Goal: Task Accomplishment & Management: Manage account settings

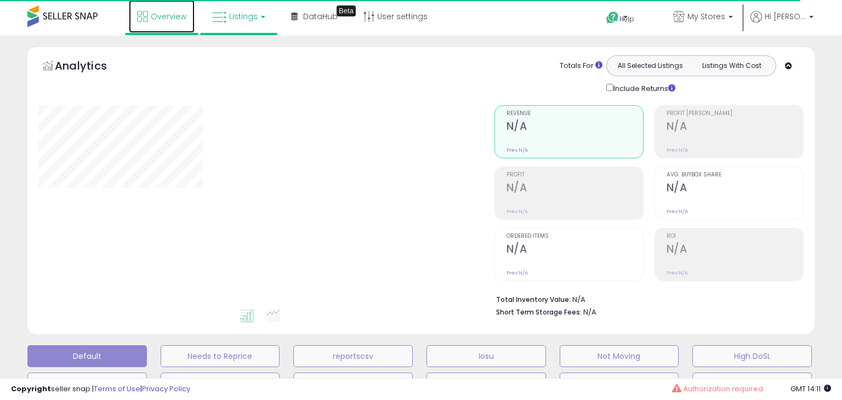
click at [159, 22] on link "Overview" at bounding box center [162, 16] width 66 height 33
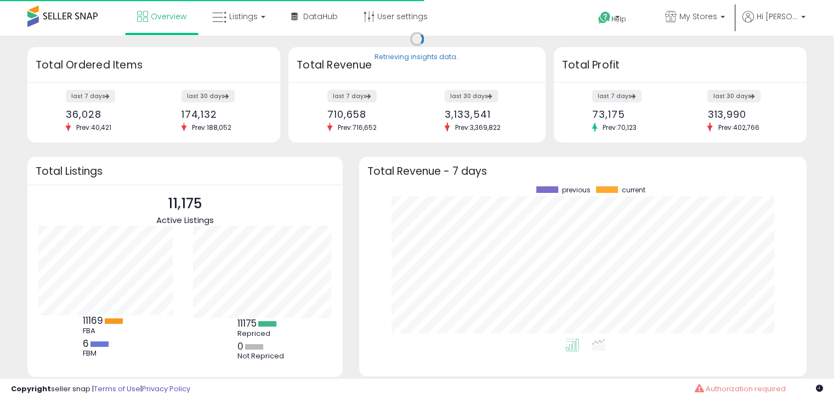
scroll to position [152, 425]
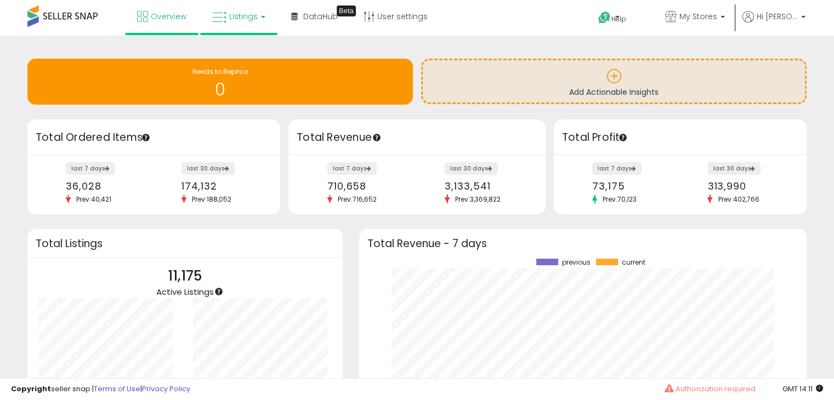
click at [234, 17] on span "Listings" at bounding box center [243, 16] width 28 height 11
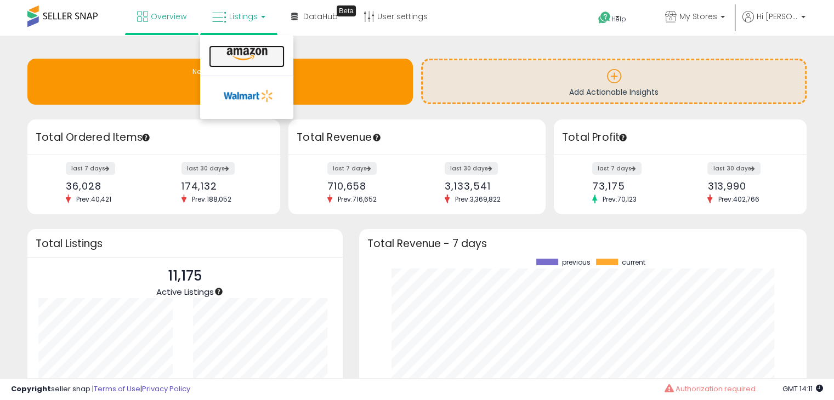
click at [238, 58] on icon at bounding box center [247, 54] width 48 height 14
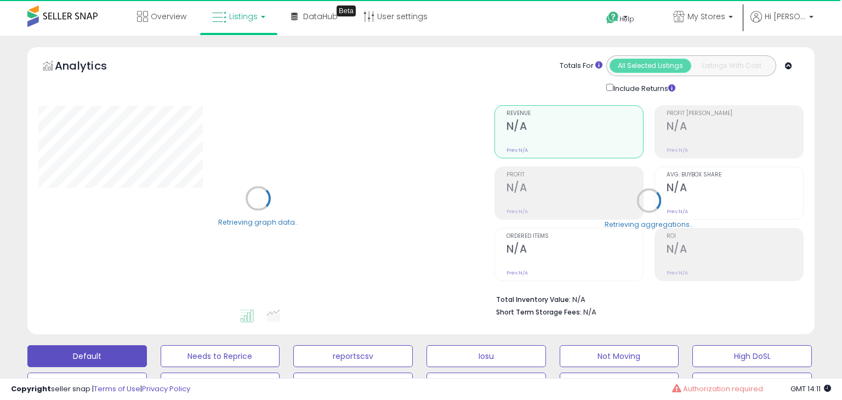
select select "**"
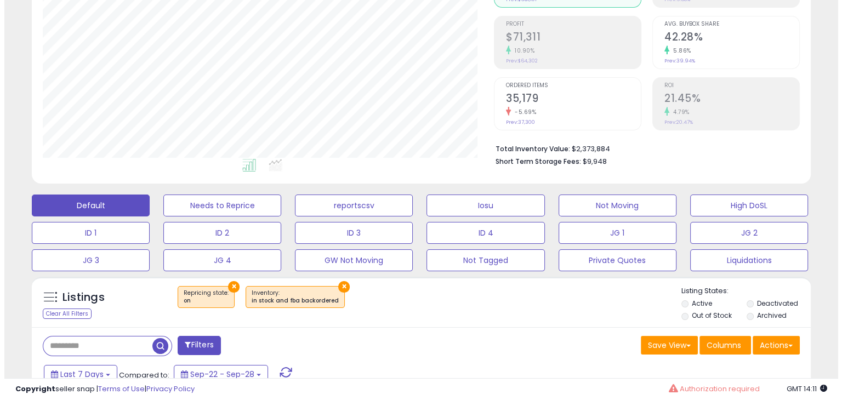
scroll to position [167, 0]
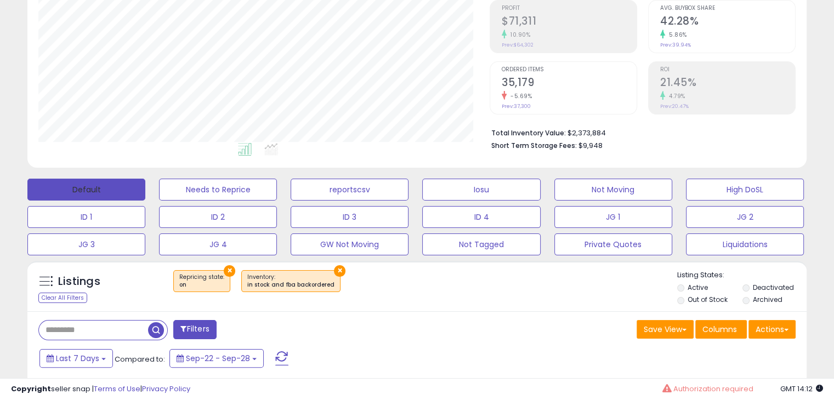
click at [88, 191] on button "Default" at bounding box center [86, 190] width 118 height 22
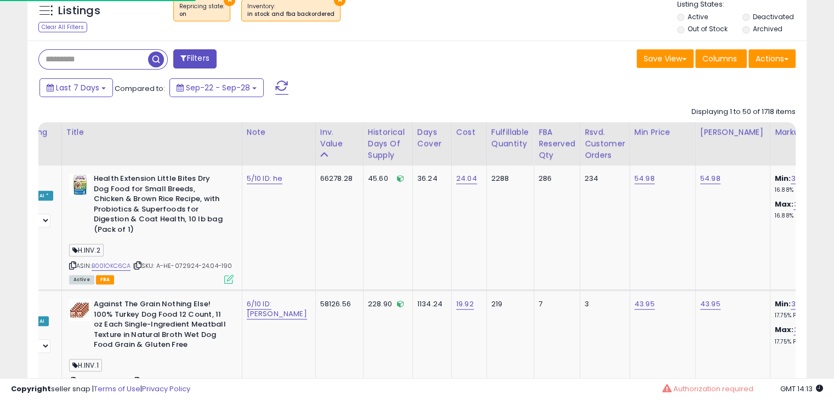
scroll to position [456, 0]
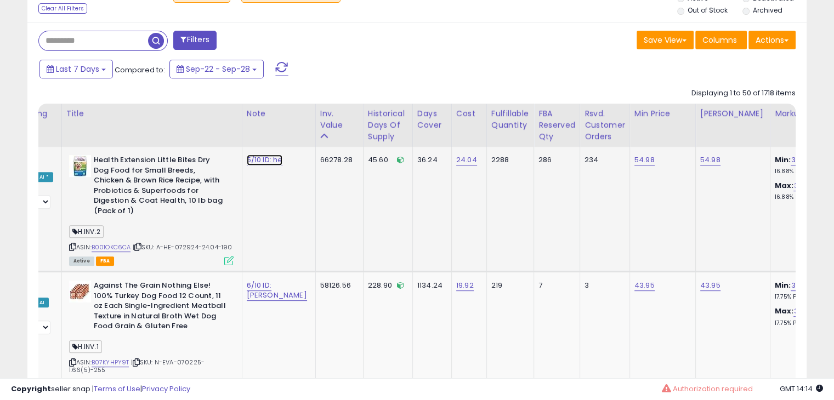
click at [250, 164] on link "5/10 ID: he" at bounding box center [265, 160] width 36 height 11
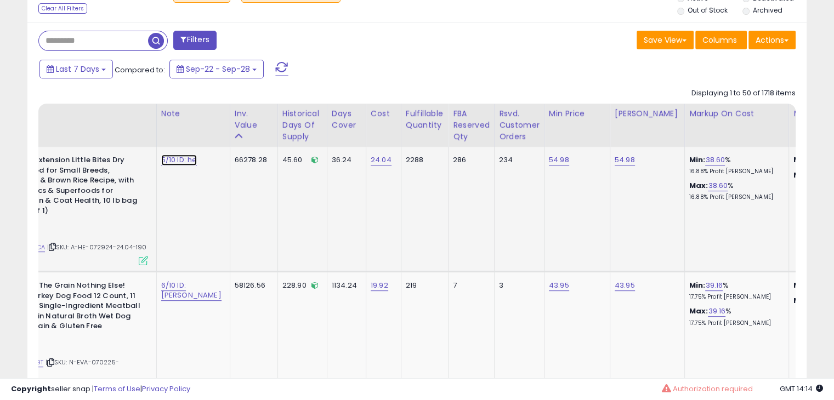
scroll to position [0, 178]
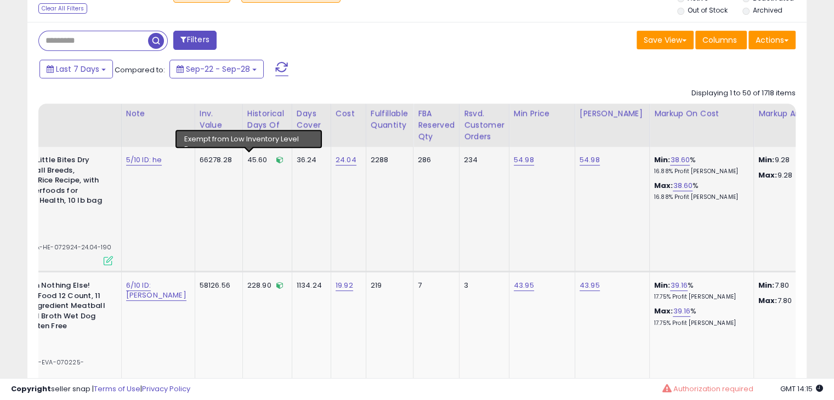
click at [276, 159] on icon at bounding box center [279, 159] width 7 height 7
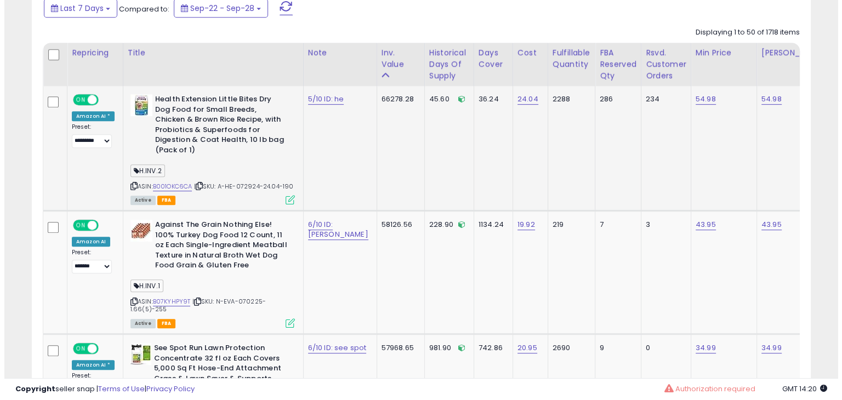
scroll to position [517, 0]
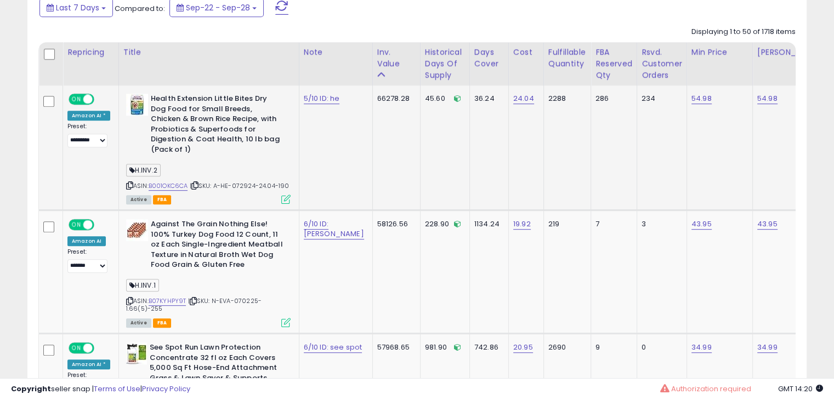
click at [282, 195] on icon at bounding box center [285, 199] width 9 height 9
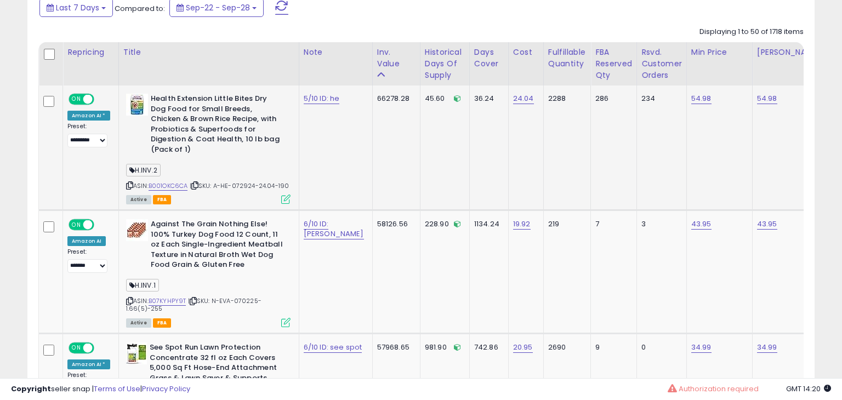
scroll to position [224, 456]
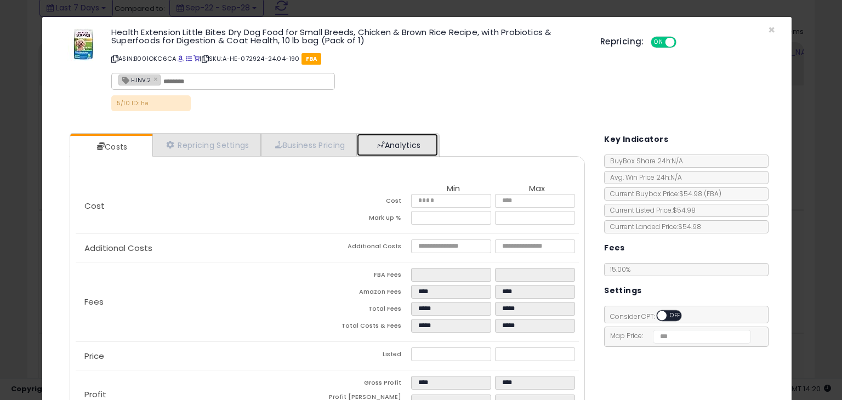
click at [390, 142] on link "Analytics" at bounding box center [397, 145] width 81 height 22
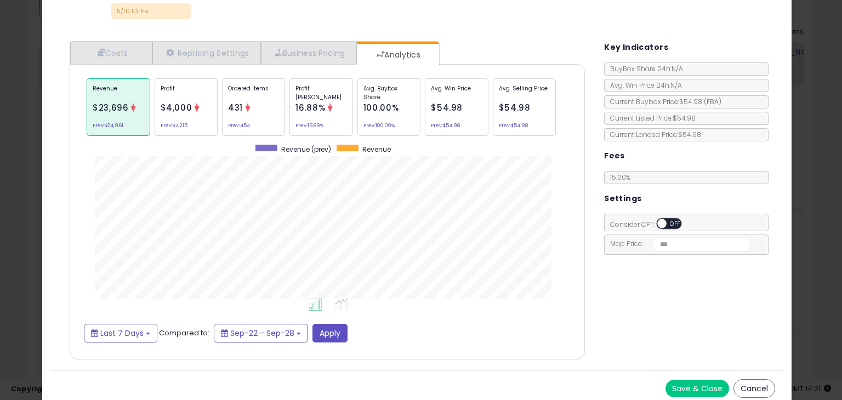
scroll to position [96, 0]
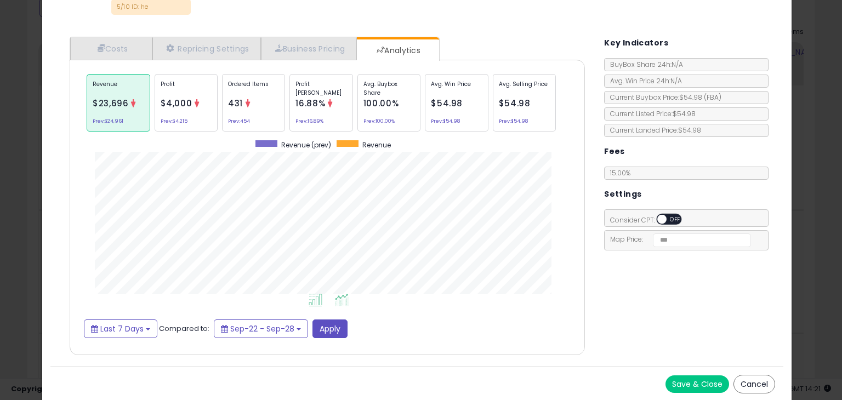
click at [343, 303] on icon at bounding box center [342, 300] width 14 height 13
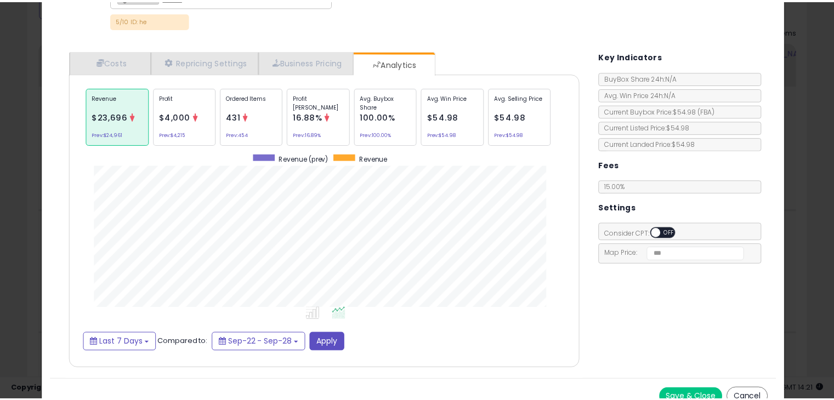
scroll to position [83, 0]
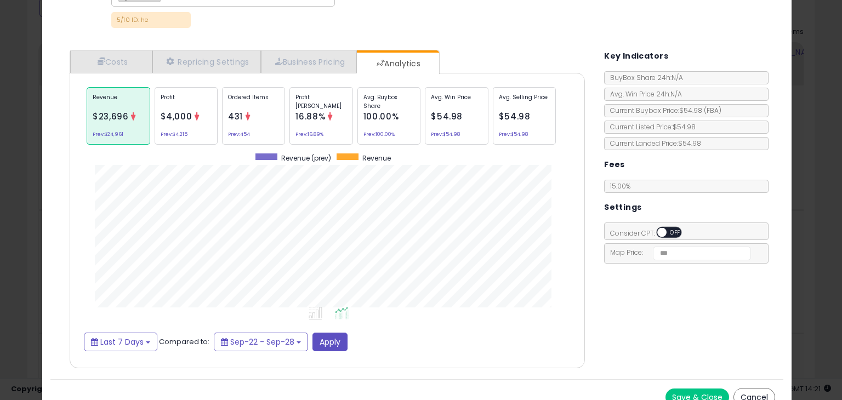
click at [802, 97] on div "× Close Health Extension Little Bites Dry Dog Food for Small Breeds, Chicken & …" at bounding box center [421, 200] width 842 height 400
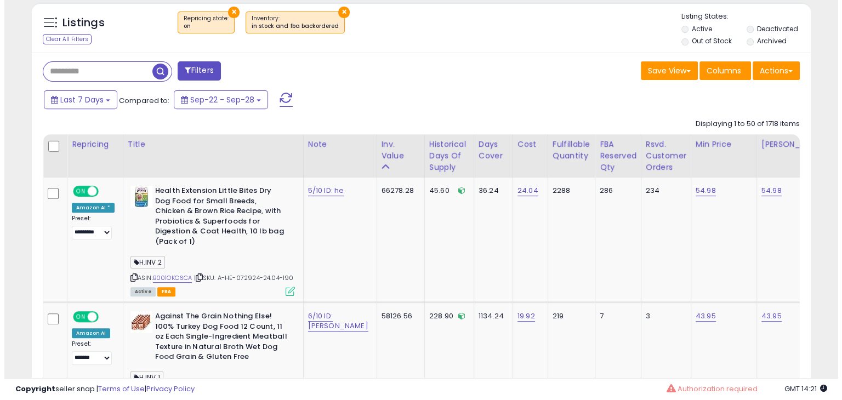
scroll to position [426, 0]
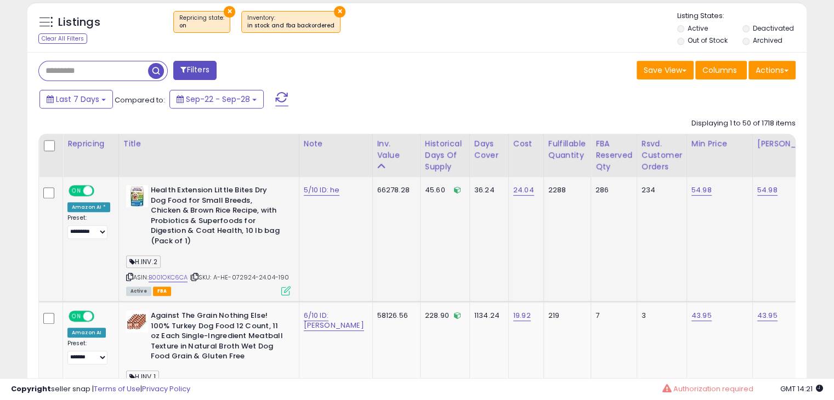
click at [281, 286] on icon at bounding box center [285, 290] width 9 height 9
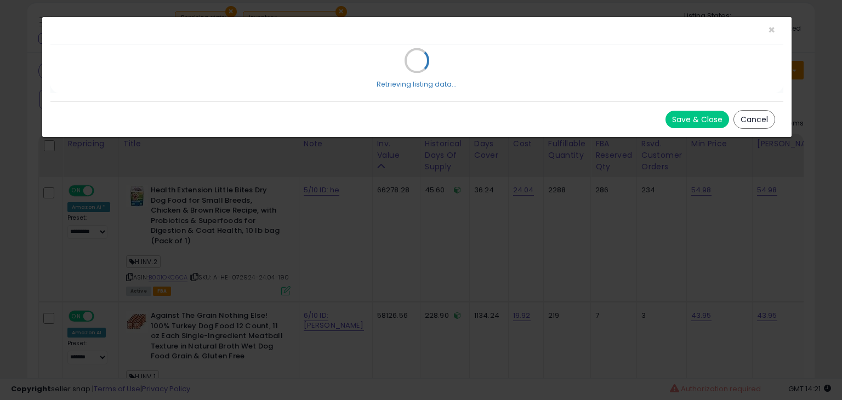
scroll to position [0, 0]
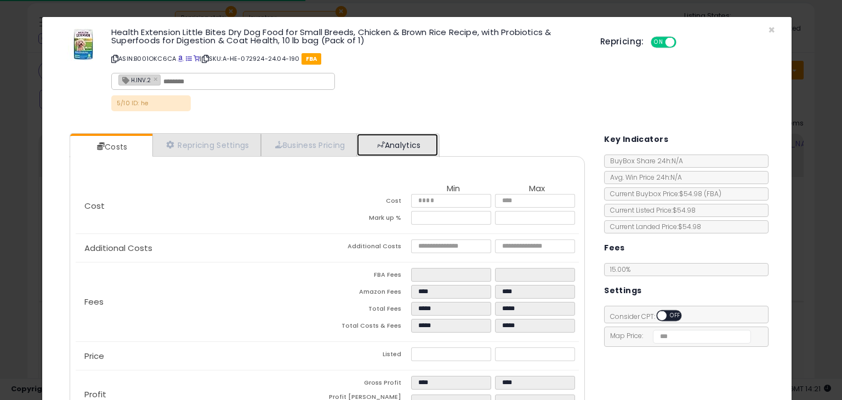
click at [389, 151] on link "Analytics" at bounding box center [397, 145] width 81 height 22
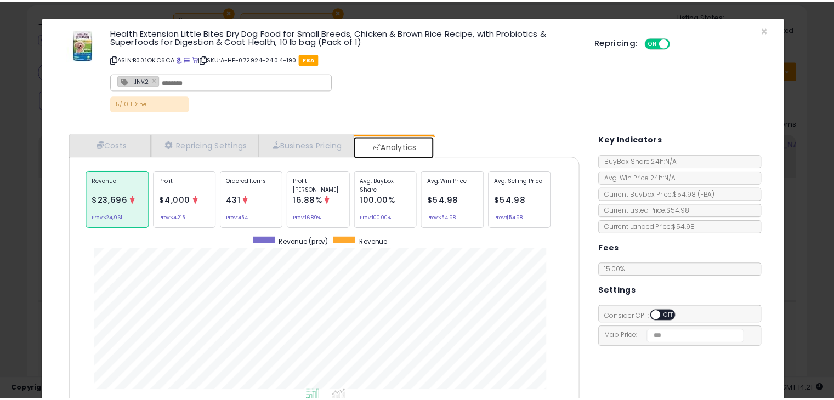
scroll to position [66, 0]
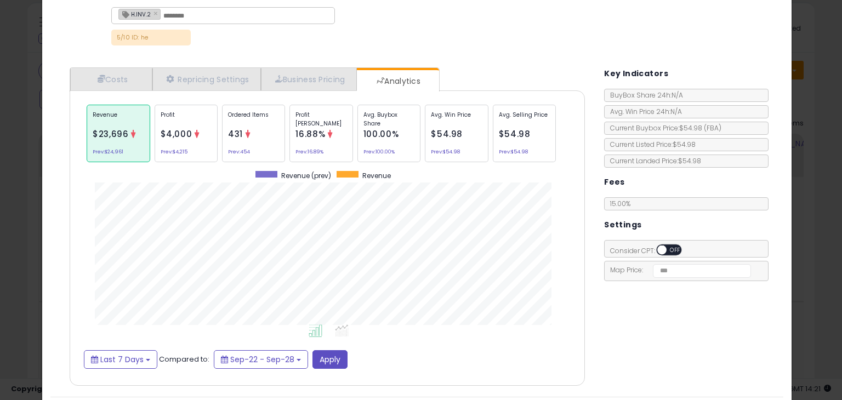
click at [798, 94] on div "× Close Health Extension Little Bites Dry Dog Food for Small Breeds, Chicken & …" at bounding box center [421, 200] width 842 height 400
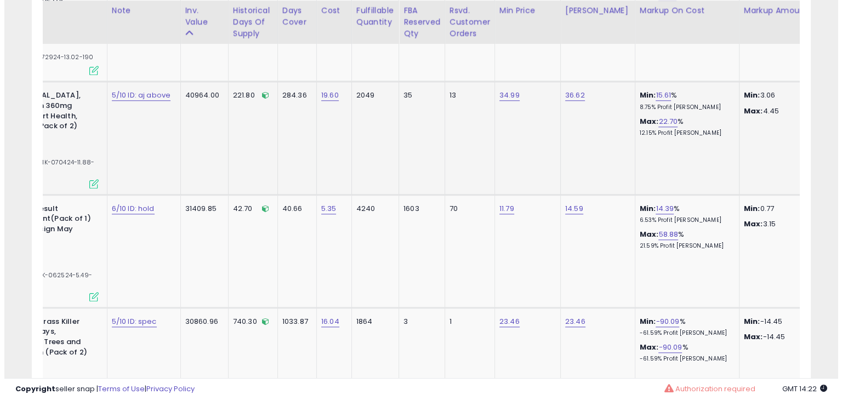
scroll to position [0, 0]
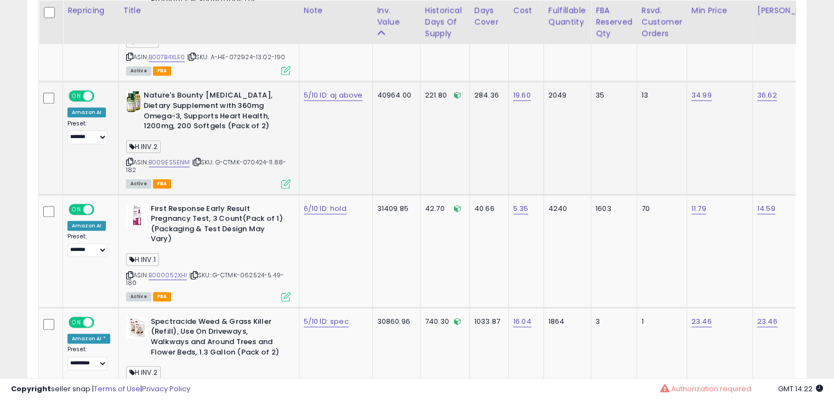
click at [172, 146] on div "ASIN: B009ES5ENM | SKU: G-CTMK-070424-11.88-182 Active FBA" at bounding box center [208, 138] width 164 height 96
click at [171, 158] on link "B009ES5ENM" at bounding box center [170, 162] width 42 height 9
click at [278, 167] on td "Nature's Bounty Fish Oil, Dietary Supplement with 360mg Omega-3, Supports Heart…" at bounding box center [208, 138] width 180 height 113
click at [284, 179] on icon at bounding box center [285, 183] width 9 height 9
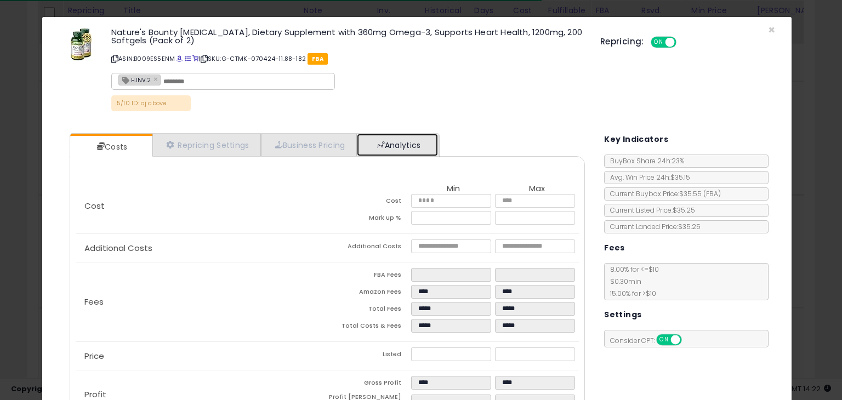
click at [404, 143] on link "Analytics" at bounding box center [397, 145] width 81 height 22
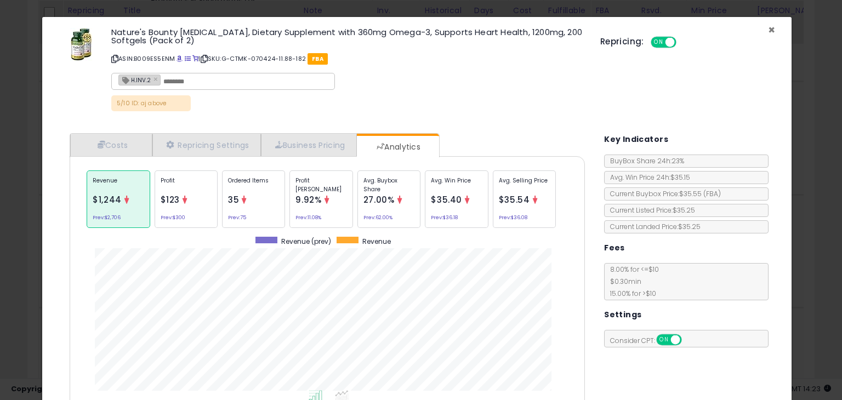
click at [768, 31] on span "×" at bounding box center [771, 30] width 7 height 16
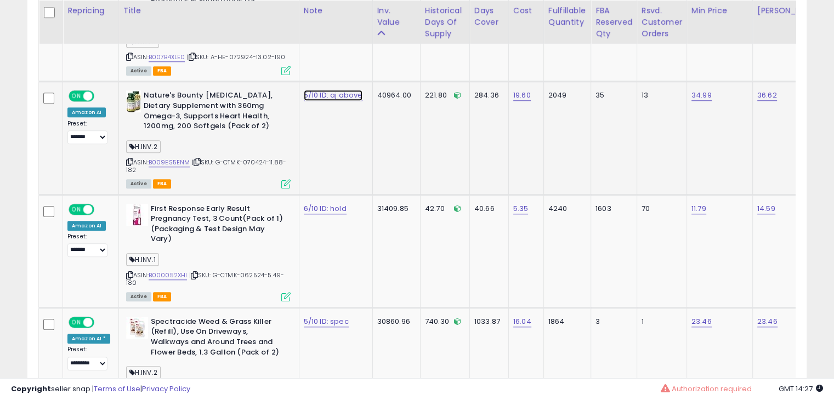
click at [321, 90] on link "5/10 ID: aj above" at bounding box center [333, 95] width 59 height 11
click at [319, 90] on link "5/10 ID: aj above" at bounding box center [333, 95] width 59 height 11
click at [312, 90] on link "5/10 ID: aj above" at bounding box center [333, 95] width 59 height 11
click at [372, 114] on td "40964.00" at bounding box center [396, 138] width 48 height 113
click at [379, 47] on button "button" at bounding box center [369, 46] width 19 height 16
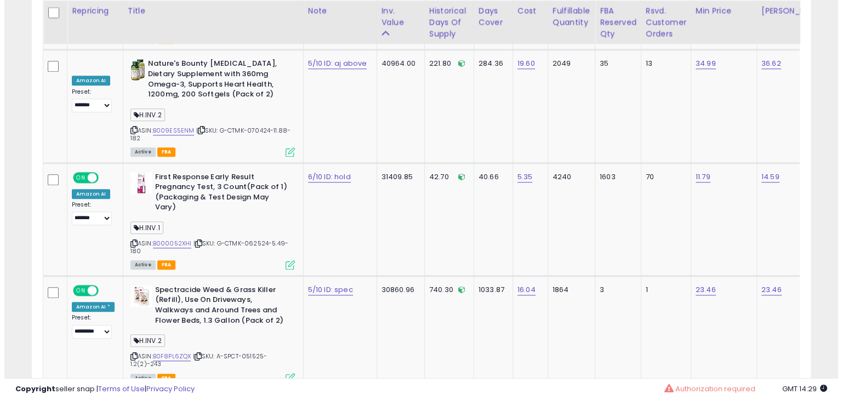
scroll to position [1061, 0]
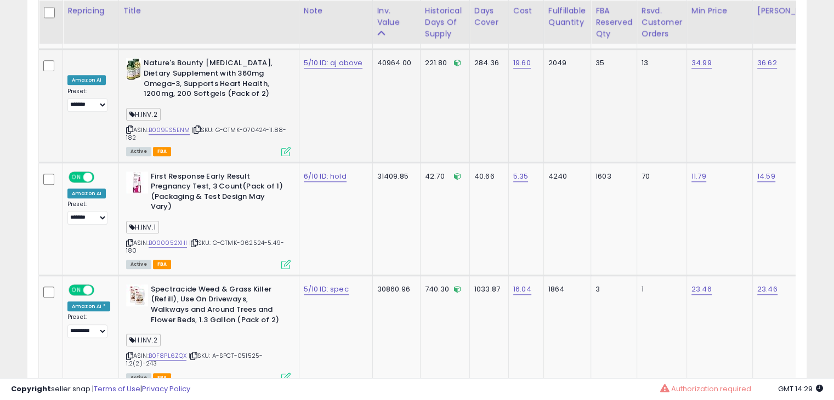
click at [283, 147] on icon at bounding box center [285, 151] width 9 height 9
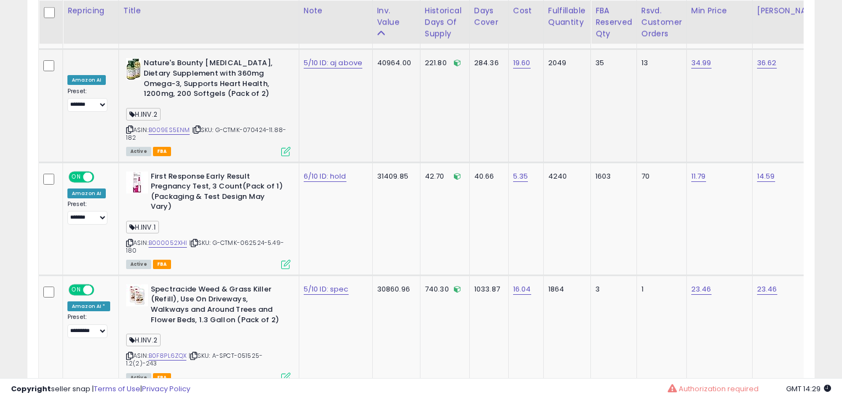
scroll to position [547850, 547619]
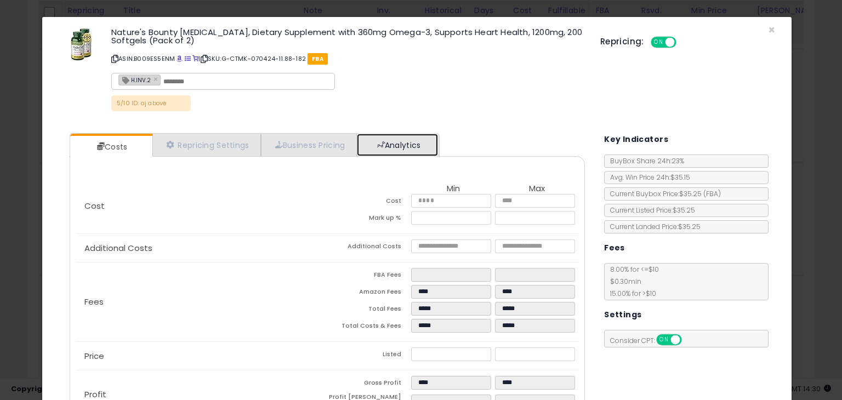
click at [387, 150] on link "Analytics" at bounding box center [397, 145] width 81 height 22
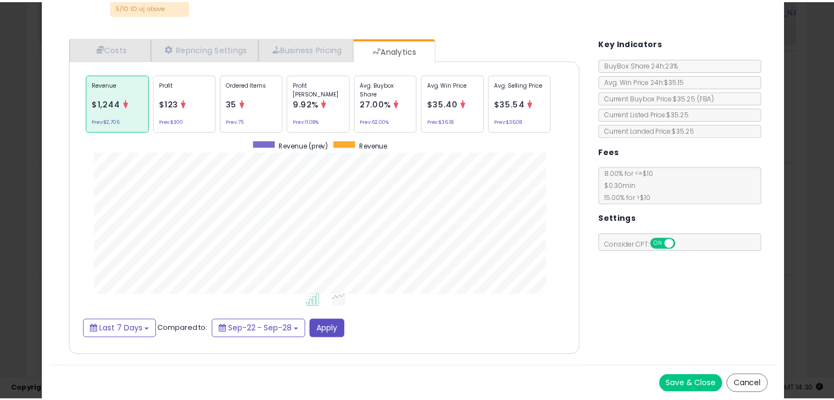
scroll to position [0, 0]
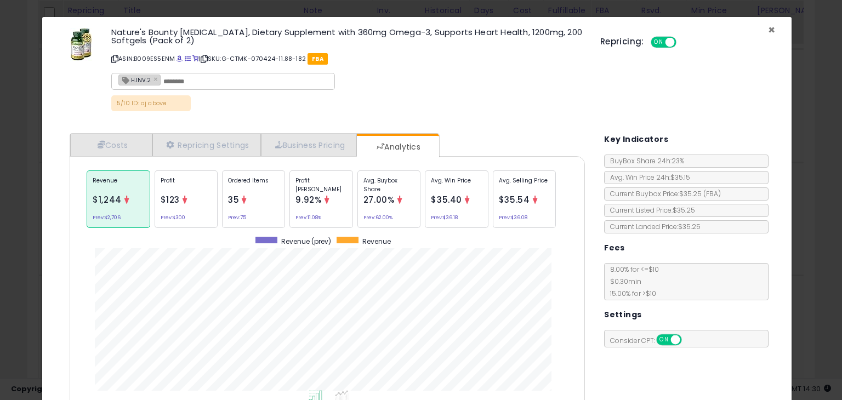
click at [768, 28] on span "×" at bounding box center [771, 30] width 7 height 16
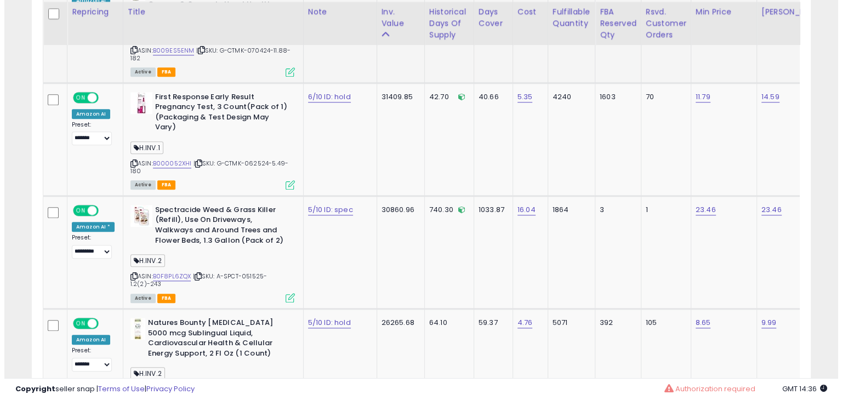
scroll to position [1142, 0]
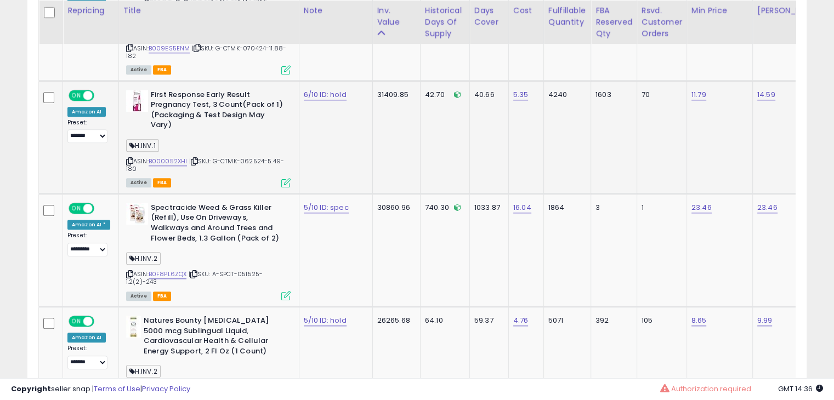
click at [174, 143] on div "ASIN: B000052XHI | SKU: G-CTMK-062524-5.49-180 Active FBA" at bounding box center [208, 138] width 164 height 96
click at [174, 157] on link "B000052XHI" at bounding box center [168, 161] width 39 height 9
click at [281, 178] on icon at bounding box center [285, 182] width 9 height 9
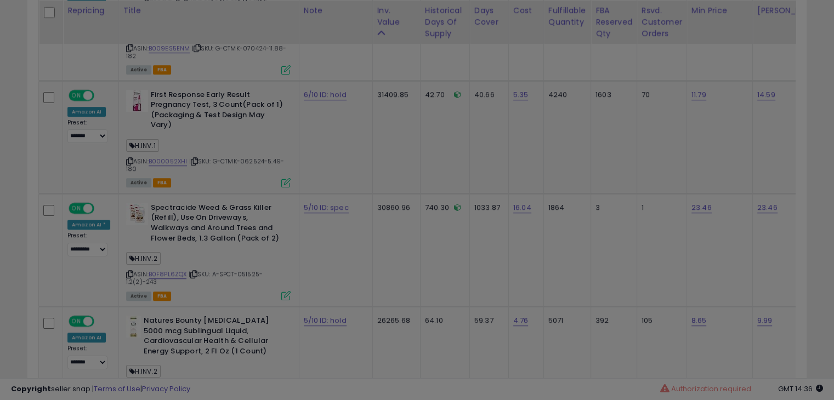
scroll to position [224, 456]
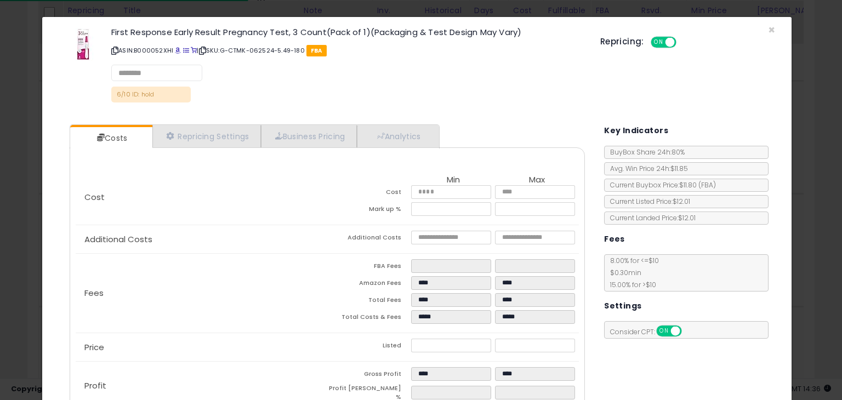
select select "*********"
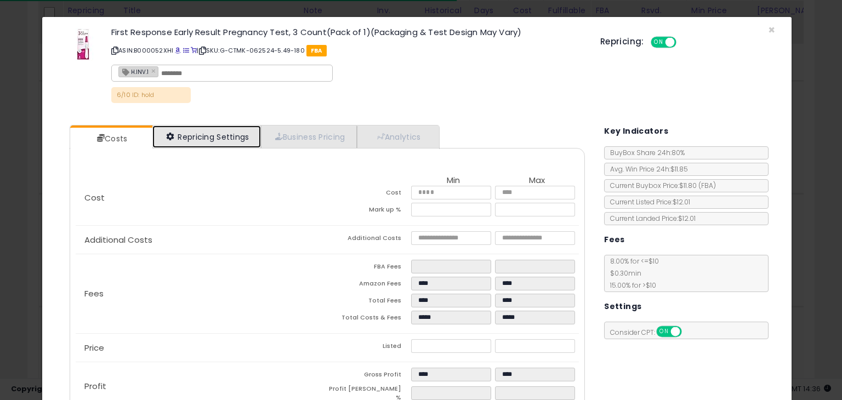
click at [196, 130] on link "Repricing Settings" at bounding box center [206, 137] width 109 height 22
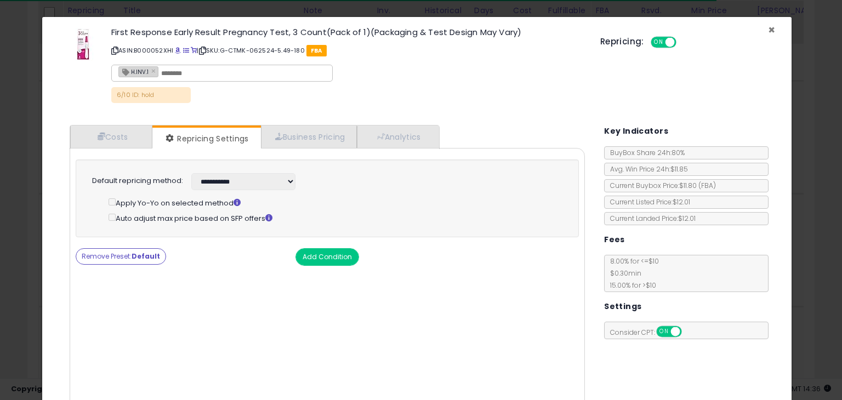
click at [768, 28] on span "×" at bounding box center [771, 30] width 7 height 16
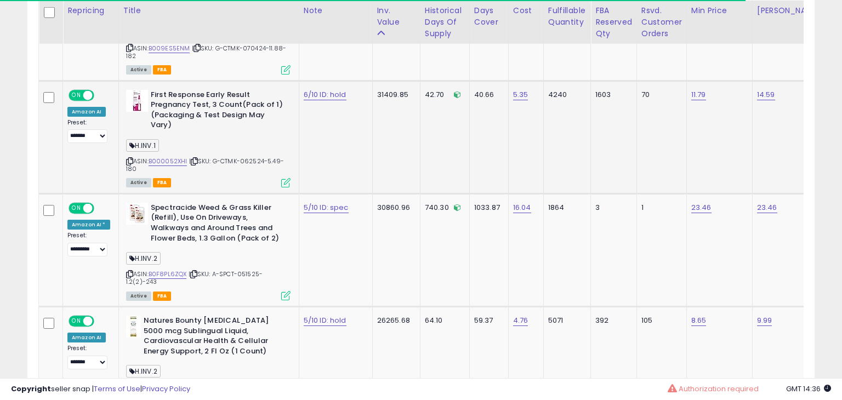
scroll to position [547850, 547624]
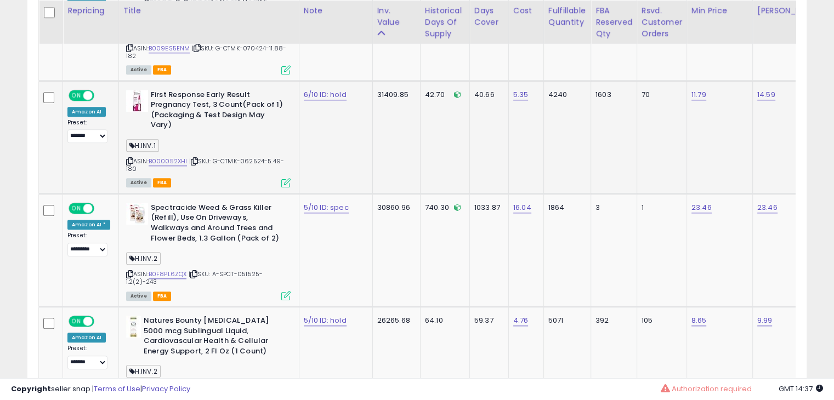
click at [281, 178] on icon at bounding box center [285, 182] width 9 height 9
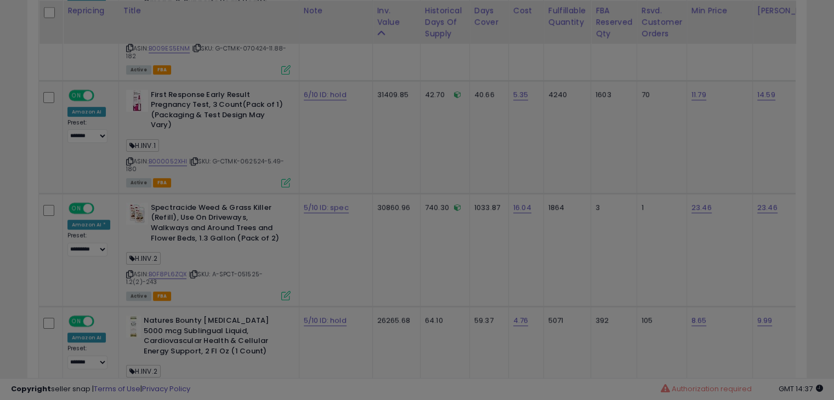
scroll to position [224, 456]
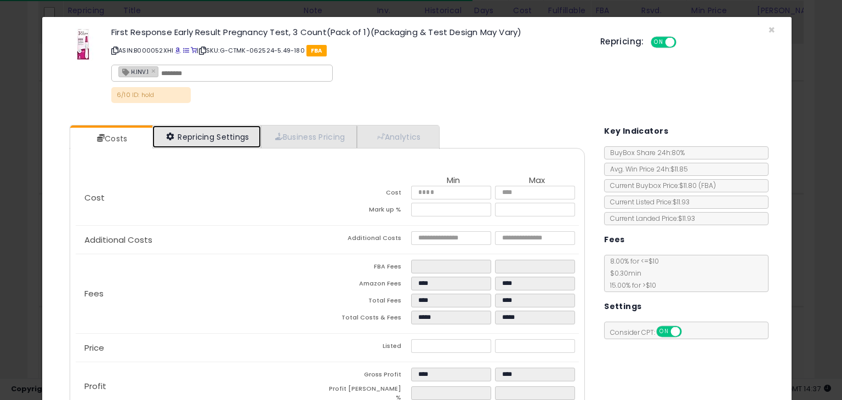
click at [199, 130] on link "Repricing Settings" at bounding box center [206, 137] width 109 height 22
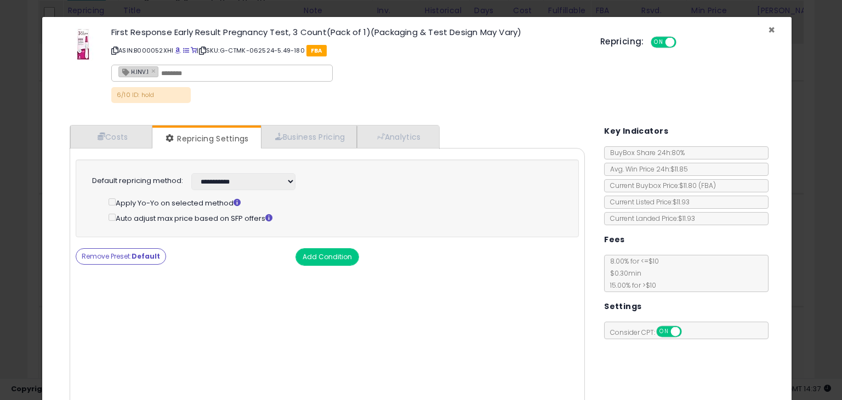
click at [768, 29] on span "×" at bounding box center [771, 30] width 7 height 16
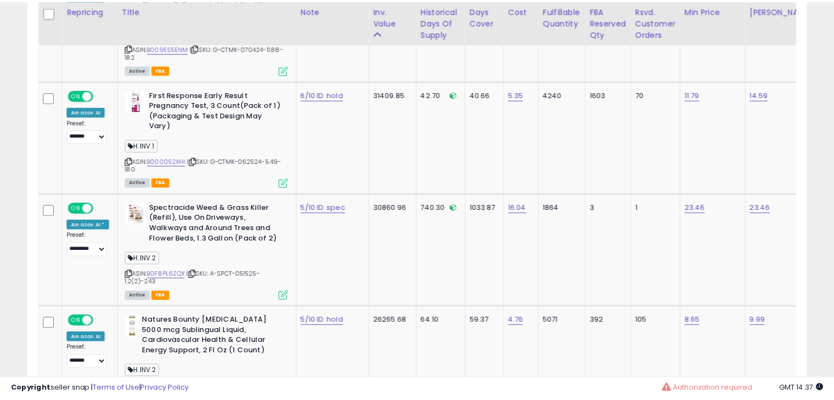
scroll to position [547850, 547624]
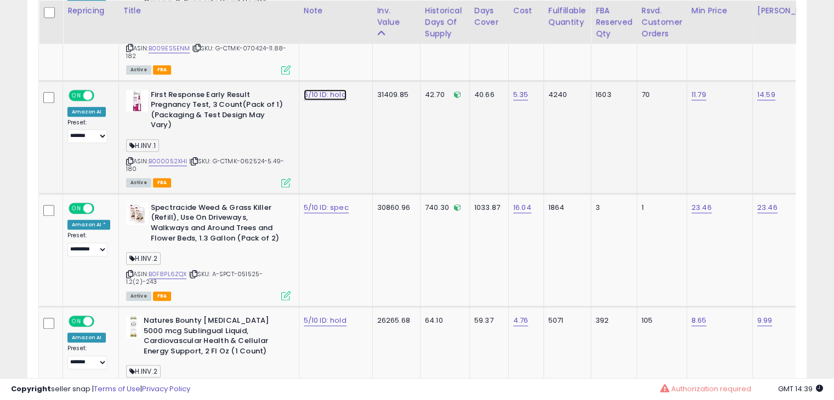
click at [305, 89] on link "6/10 ID: hold" at bounding box center [325, 94] width 43 height 11
click at [326, 110] on td "**********" at bounding box center [335, 137] width 73 height 113
click at [380, 117] on td "31409.85" at bounding box center [396, 137] width 48 height 113
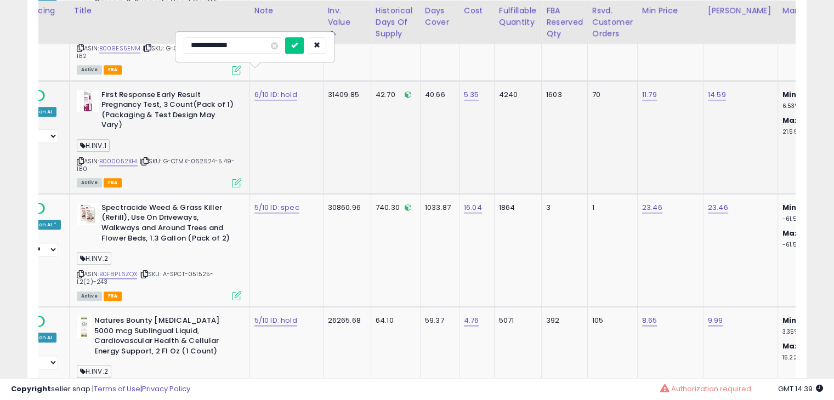
scroll to position [0, 56]
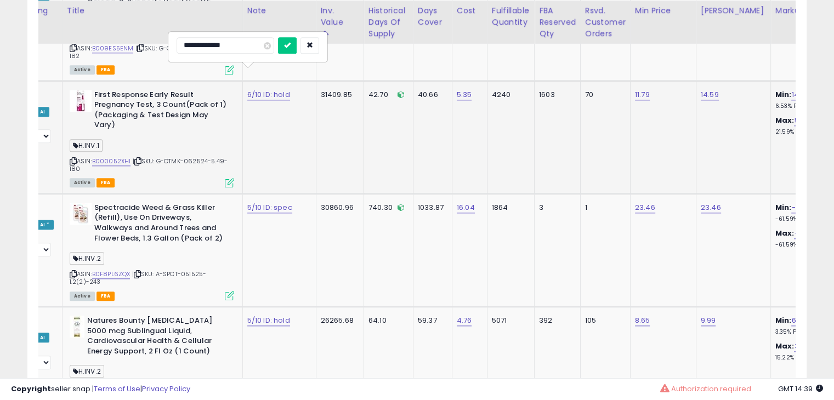
click at [502, 124] on td "4240" at bounding box center [510, 137] width 47 height 113
click at [493, 135] on td "4240" at bounding box center [510, 137] width 47 height 113
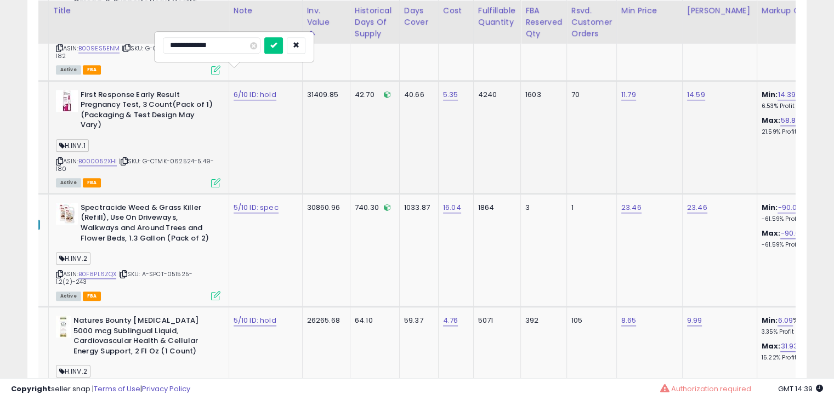
scroll to position [0, 72]
click at [518, 135] on td "1603" at bounding box center [541, 137] width 46 height 113
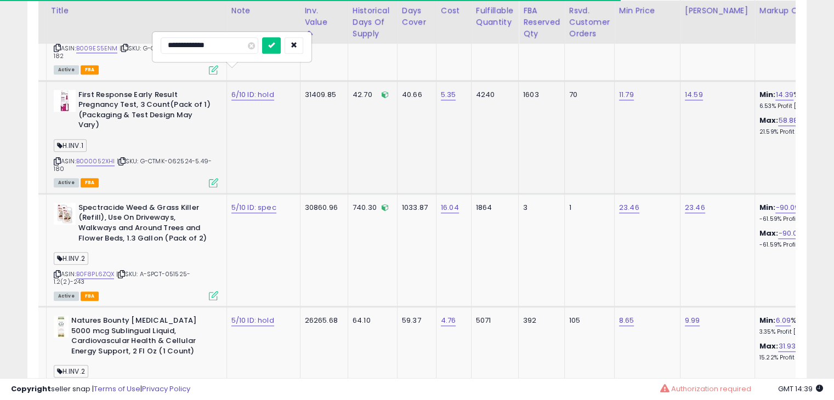
click at [518, 135] on td "1603" at bounding box center [541, 137] width 46 height 113
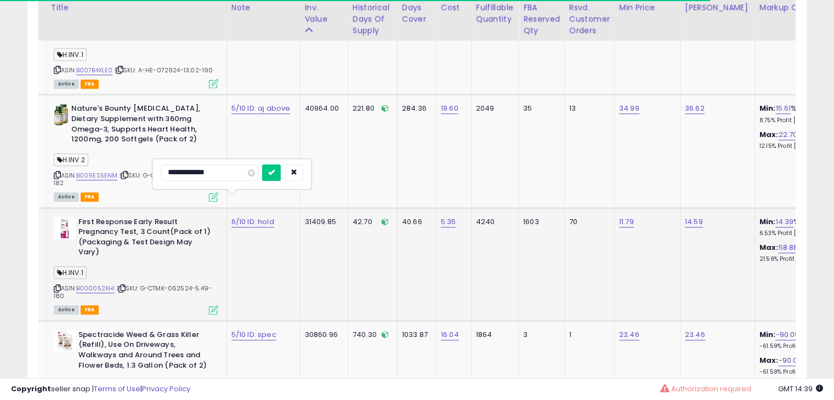
scroll to position [1010, 0]
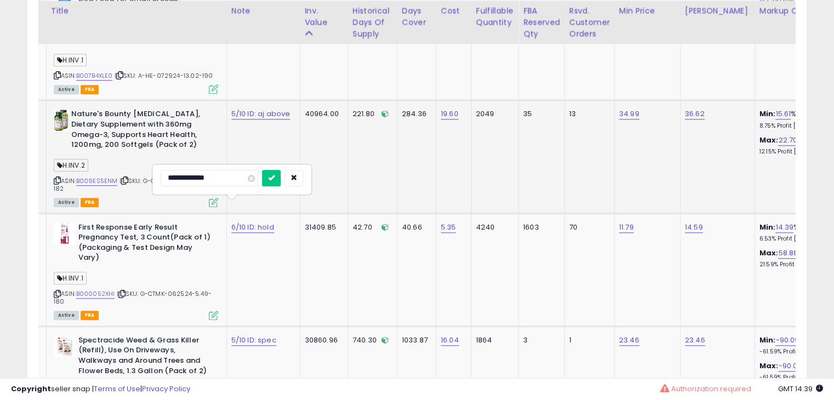
click at [518, 144] on td "35" at bounding box center [541, 156] width 46 height 113
click at [297, 174] on icon "button" at bounding box center [293, 177] width 7 height 7
click at [436, 250] on td "5.35" at bounding box center [453, 269] width 35 height 113
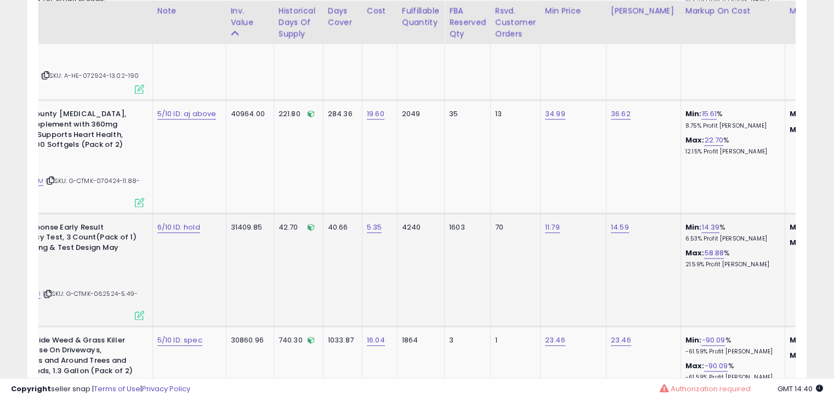
scroll to position [0, 149]
drag, startPoint x: 356, startPoint y: 208, endPoint x: 322, endPoint y: 209, distance: 33.5
click at [322, 213] on tr "**********" at bounding box center [618, 269] width 1457 height 113
copy tr "5.35"
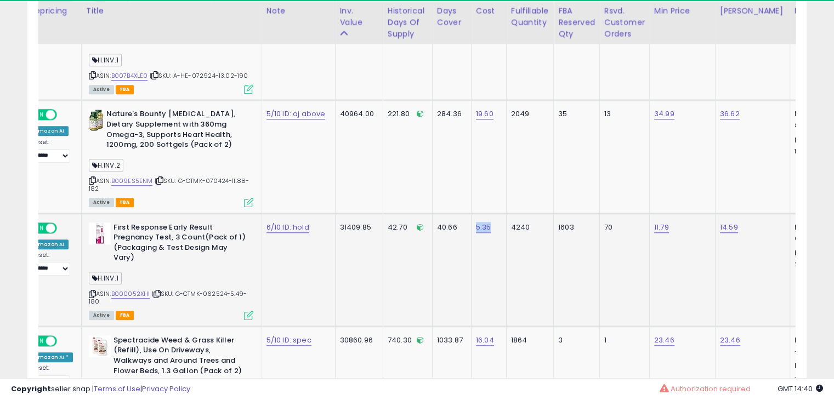
scroll to position [0, 20]
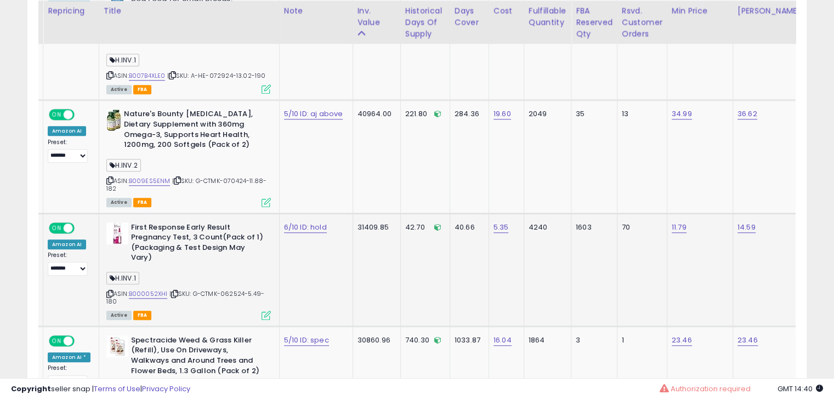
click at [571, 242] on td "1603" at bounding box center [594, 269] width 46 height 113
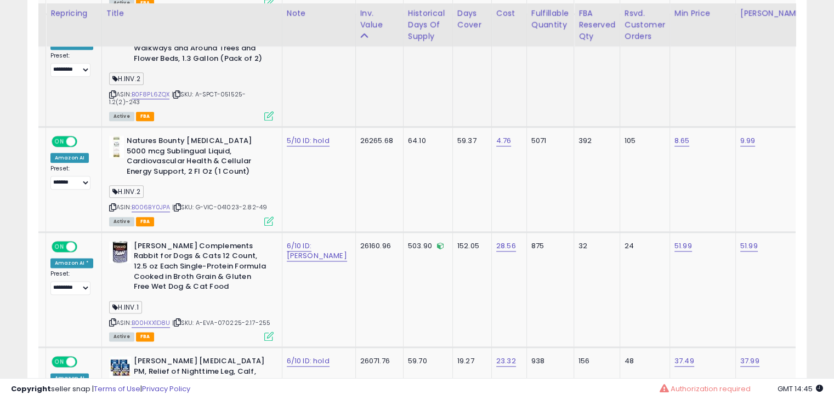
scroll to position [1324, 0]
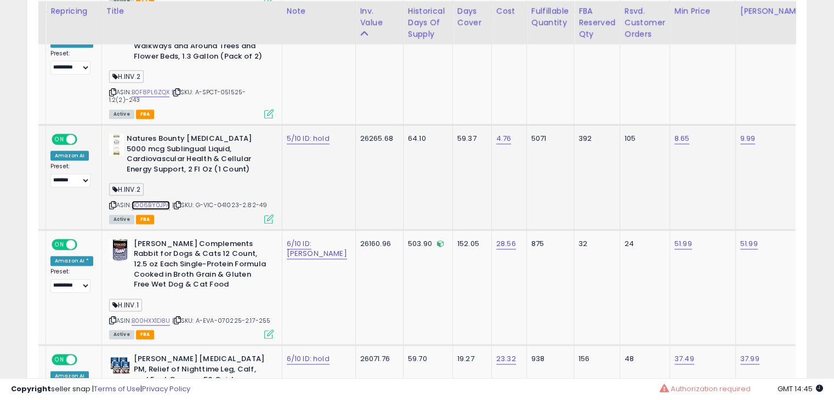
click at [153, 201] on link "B006BY0JPA" at bounding box center [151, 205] width 39 height 9
drag, startPoint x: 488, startPoint y: 114, endPoint x: 455, endPoint y: 114, distance: 32.9
click at [455, 124] on tr "**********" at bounding box center [750, 176] width 1457 height 105
copy tr "4.76"
drag, startPoint x: 675, startPoint y: 119, endPoint x: 624, endPoint y: 122, distance: 50.5
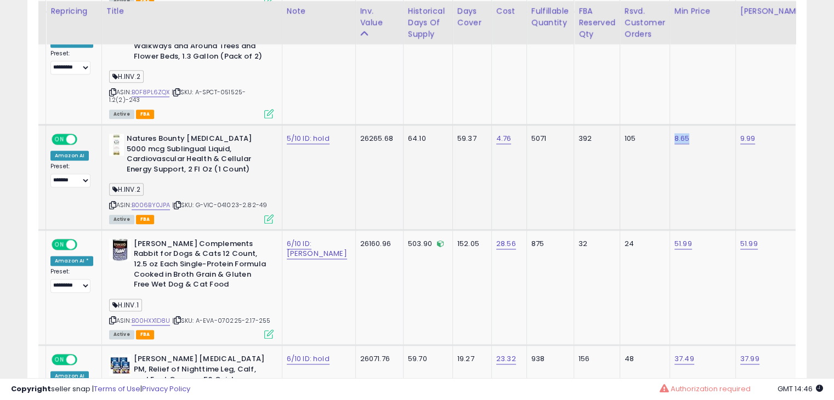
click at [624, 124] on tr "**********" at bounding box center [750, 176] width 1457 height 105
copy tr "8.65"
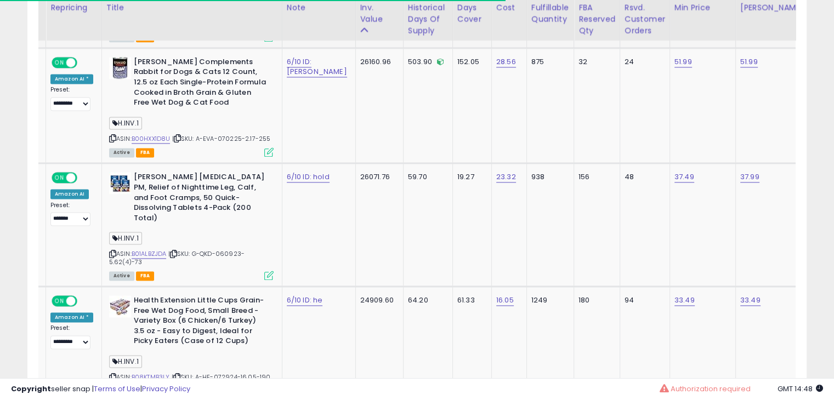
scroll to position [1510, 0]
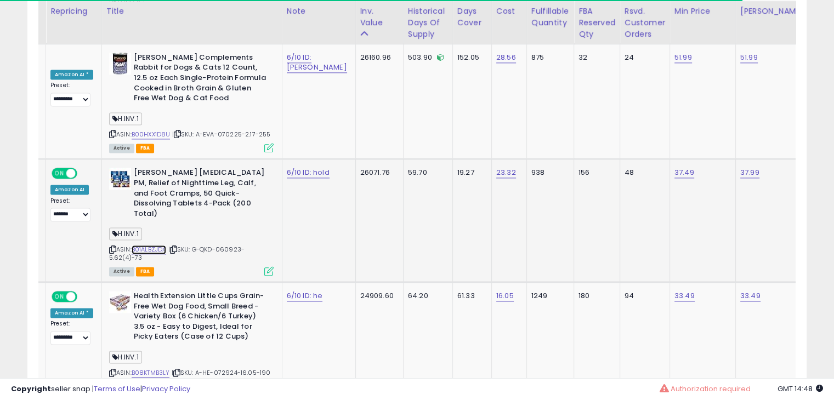
click at [150, 245] on link "B01ALBZJDA" at bounding box center [149, 249] width 35 height 9
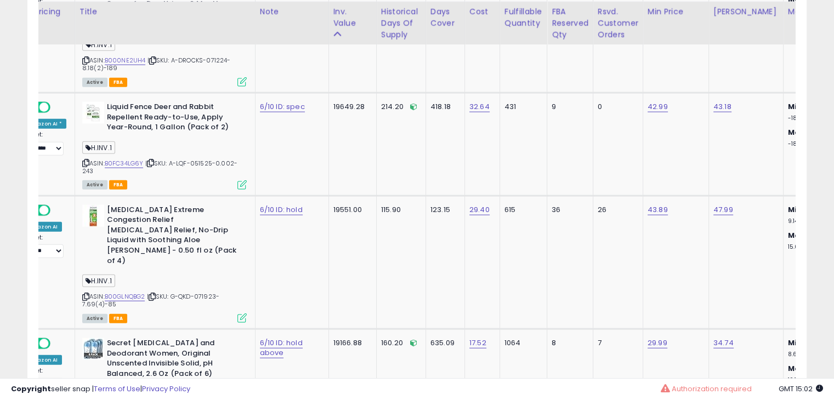
scroll to position [2587, 0]
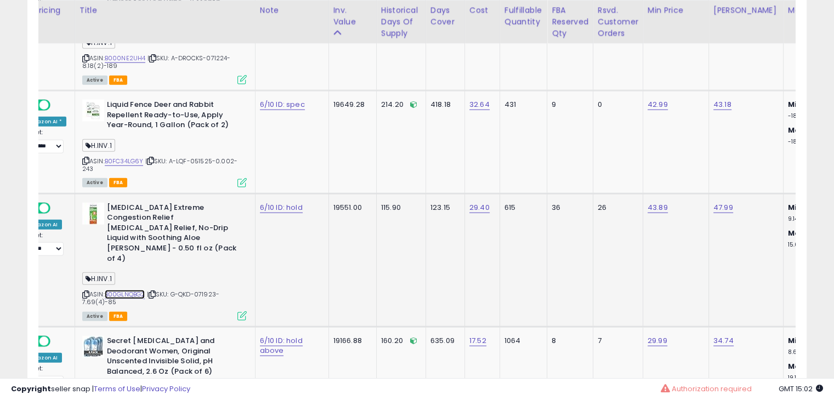
click at [132, 290] on link "B00GLNQBG2" at bounding box center [125, 294] width 41 height 9
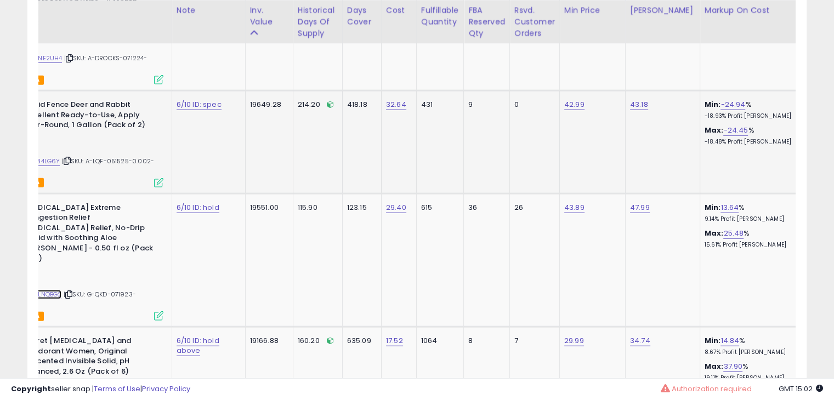
scroll to position [0, 0]
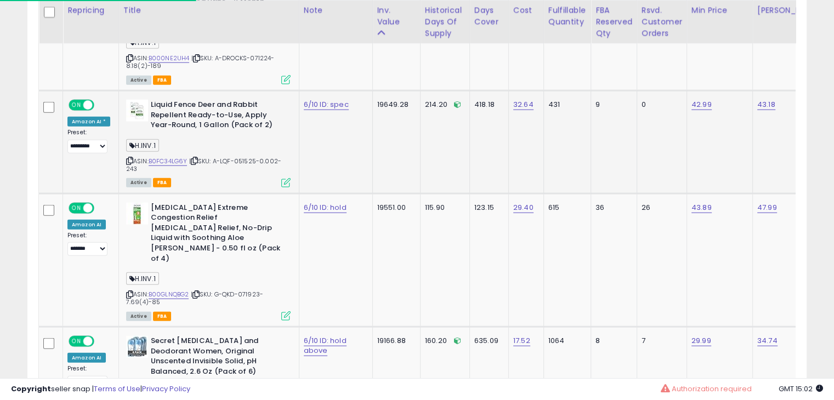
click at [475, 127] on td "418.18" at bounding box center [488, 142] width 39 height 103
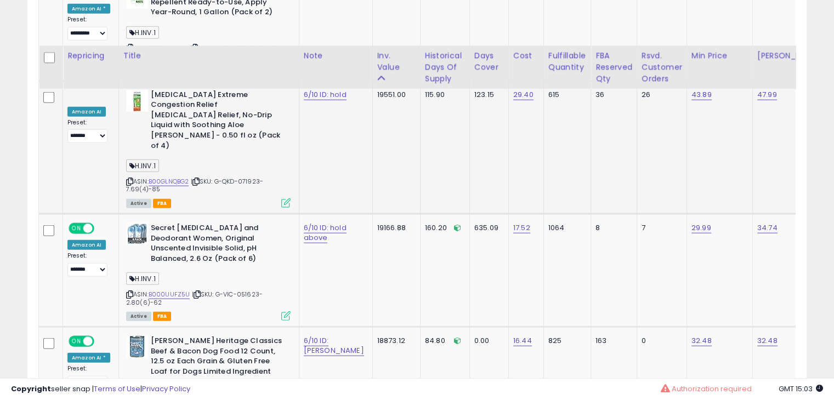
scroll to position [2750, 0]
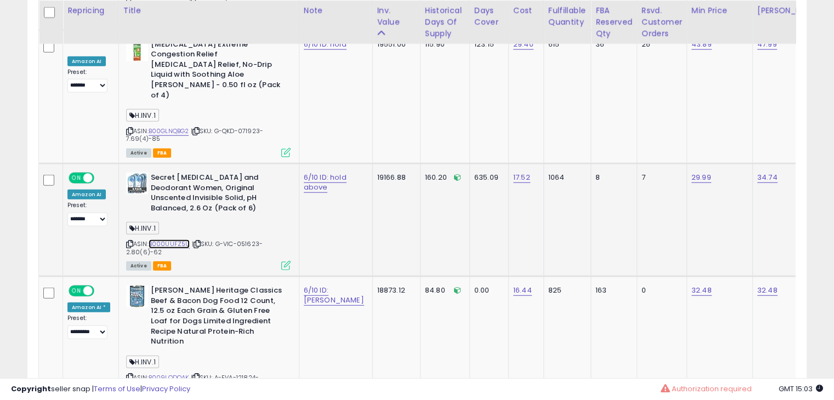
click at [169, 240] on link "B000UUFZ5U" at bounding box center [170, 244] width 42 height 9
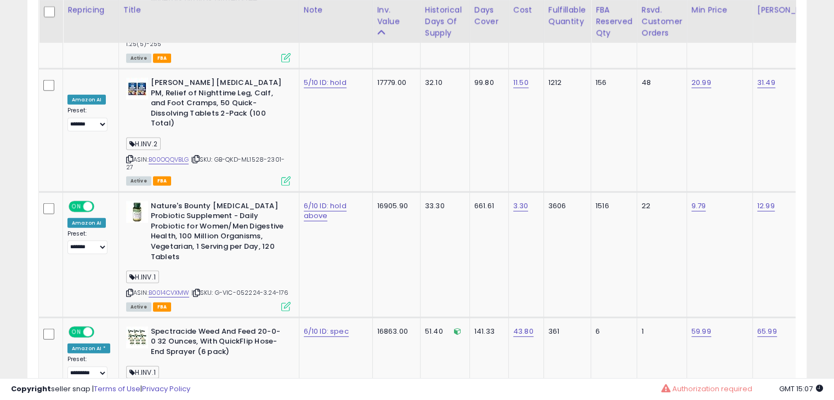
scroll to position [3229, 0]
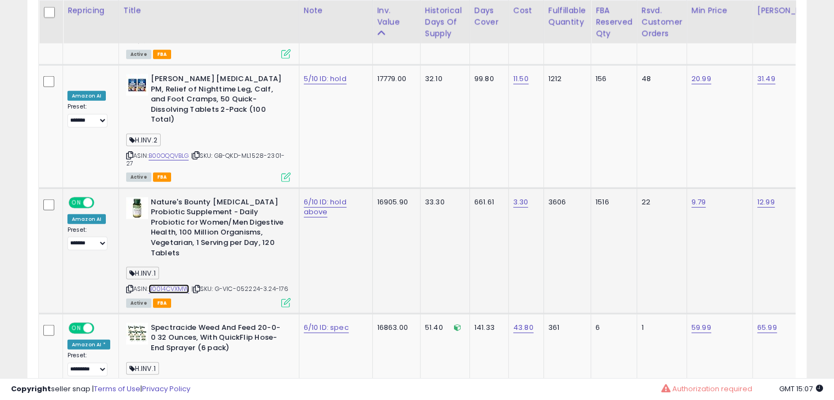
click at [168, 284] on link "B0014CVXMW" at bounding box center [169, 288] width 41 height 9
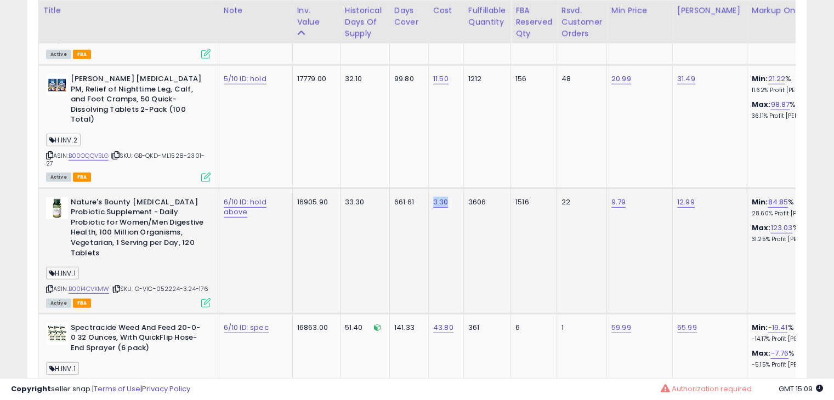
drag, startPoint x: 422, startPoint y: 104, endPoint x: 394, endPoint y: 104, distance: 28.0
click at [394, 188] on tr "**********" at bounding box center [687, 251] width 1457 height 126
copy tr "3.30"
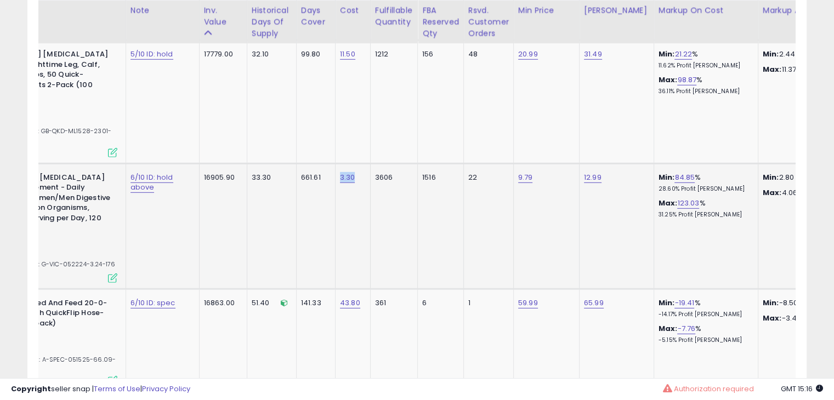
scroll to position [0, 174]
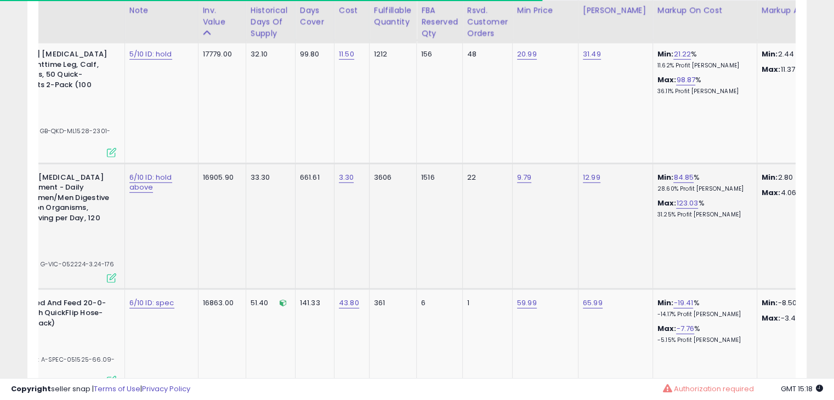
click at [295, 163] on td "661.61" at bounding box center [314, 226] width 39 height 126
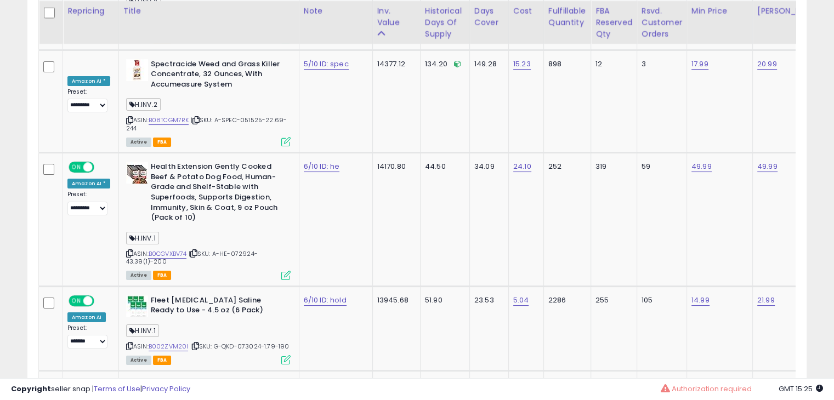
scroll to position [4289, 0]
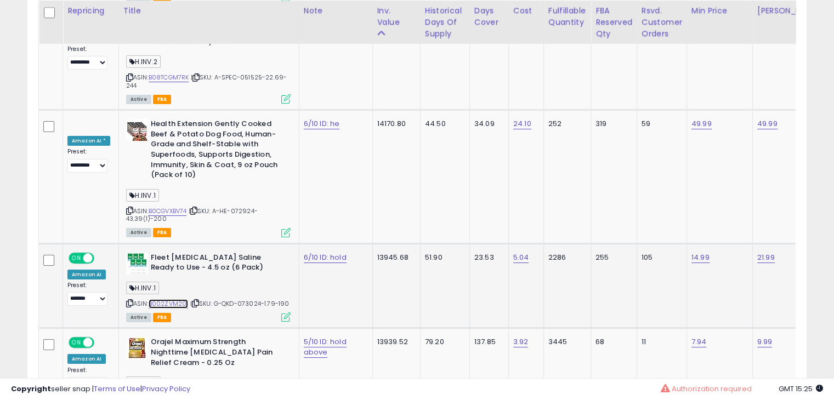
click at [171, 299] on link "B002ZVM20I" at bounding box center [169, 303] width 40 height 9
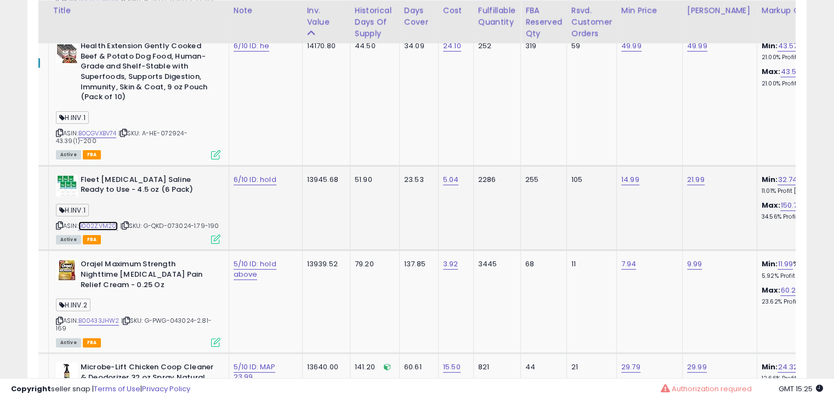
scroll to position [0, 70]
drag, startPoint x: 434, startPoint y: 73, endPoint x: 400, endPoint y: 78, distance: 34.3
click at [400, 166] on tr "**********" at bounding box center [697, 208] width 1457 height 85
copy tr "5.04"
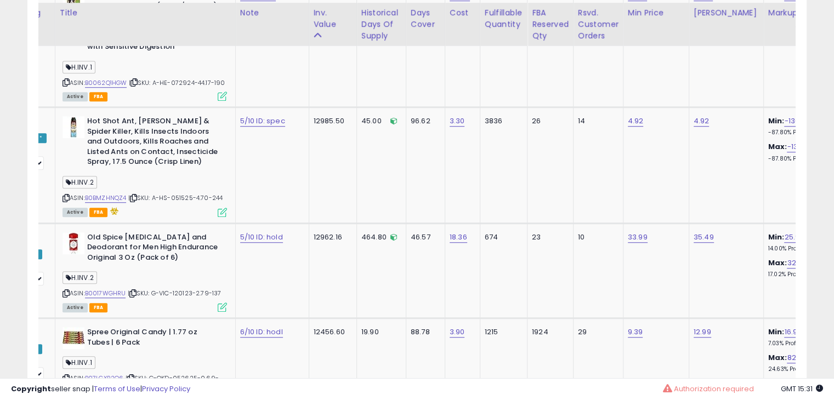
scroll to position [4992, 0]
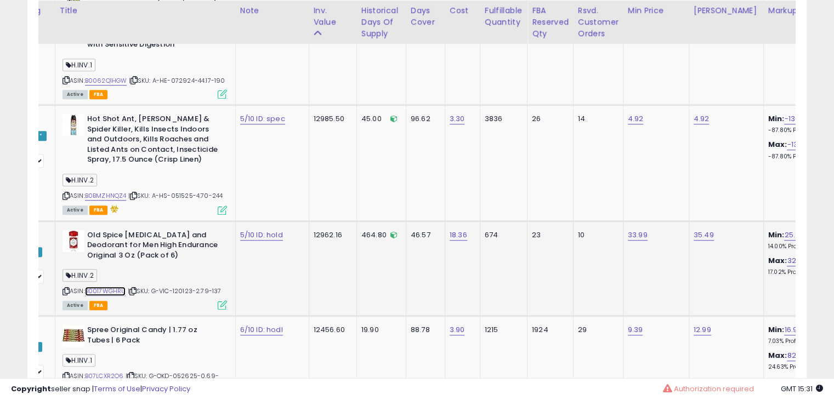
click at [97, 287] on link "B0017WGHRU" at bounding box center [105, 291] width 41 height 9
drag, startPoint x: 441, startPoint y: 136, endPoint x: 402, endPoint y: 141, distance: 38.7
click at [402, 221] on tr "**********" at bounding box center [703, 268] width 1457 height 95
copy tr "18.36"
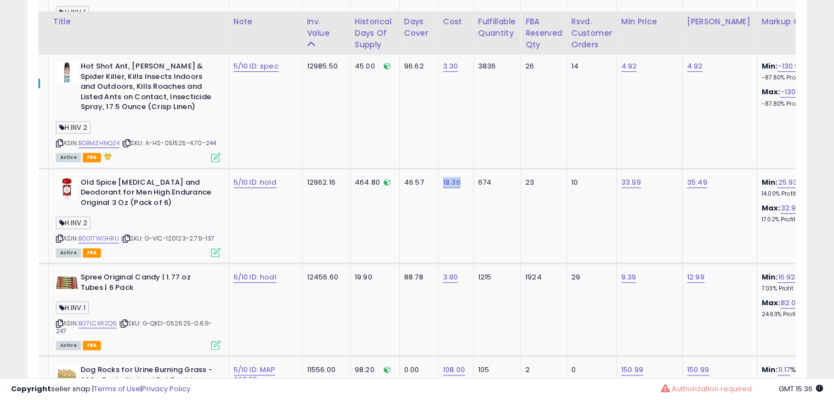
scroll to position [5055, 0]
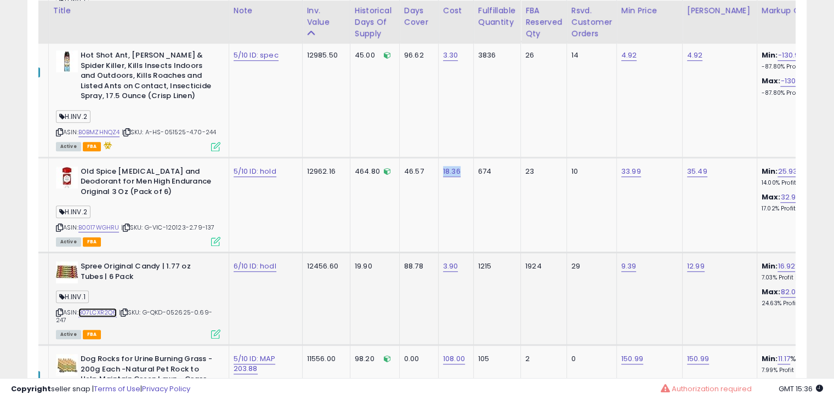
click at [102, 308] on link "B07LCXR2Q6" at bounding box center [97, 312] width 39 height 9
drag, startPoint x: 437, startPoint y: 166, endPoint x: 410, endPoint y: 169, distance: 27.6
click at [438, 252] on td "3.90" at bounding box center [455, 298] width 35 height 93
copy link "3.90"
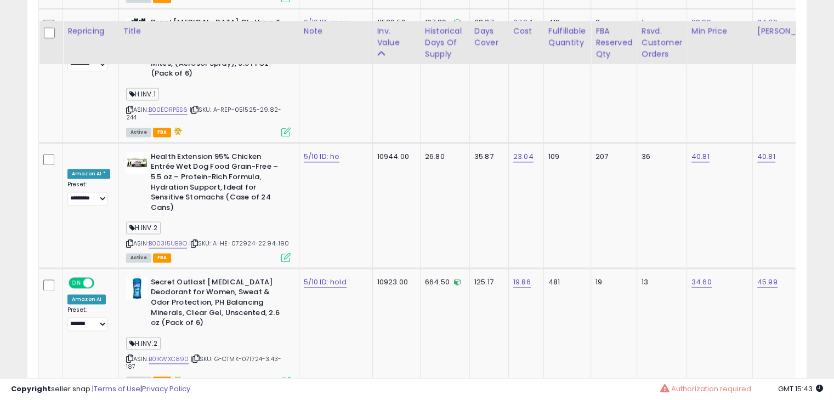
scroll to position [5673, 0]
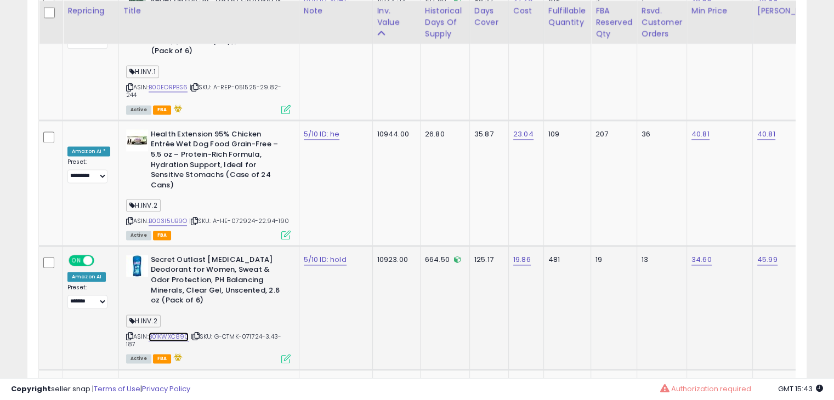
click at [159, 332] on link "B01KWXC890" at bounding box center [169, 336] width 41 height 9
click at [469, 246] on td "125.17" at bounding box center [488, 308] width 39 height 124
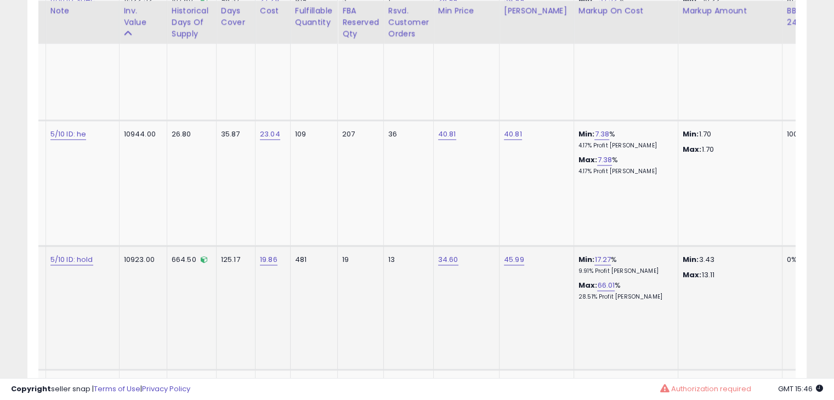
scroll to position [0, 193]
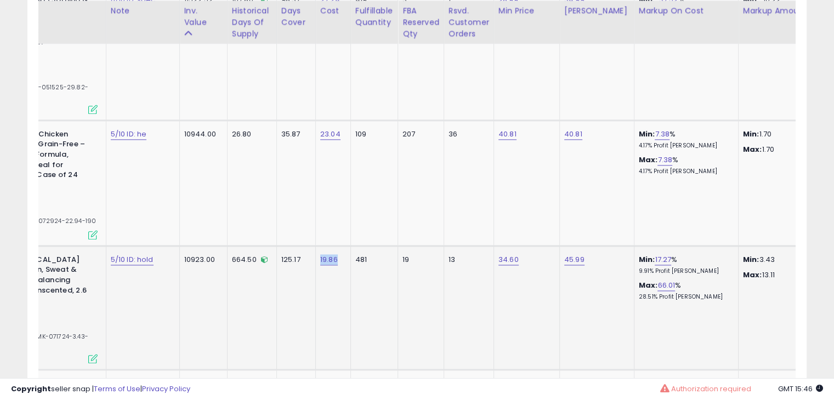
drag, startPoint x: 306, startPoint y: 148, endPoint x: 289, endPoint y: 154, distance: 18.5
click at [320, 255] on div "19.86" at bounding box center [331, 260] width 22 height 10
copy link "19.86"
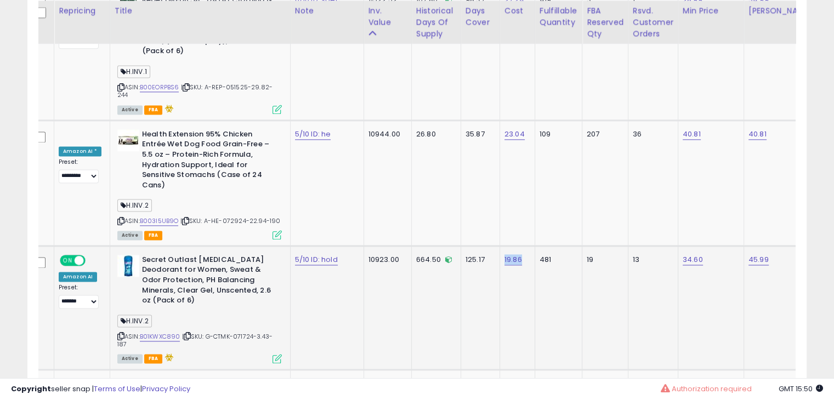
scroll to position [0, 0]
